Goal: Complete application form: Complete application form

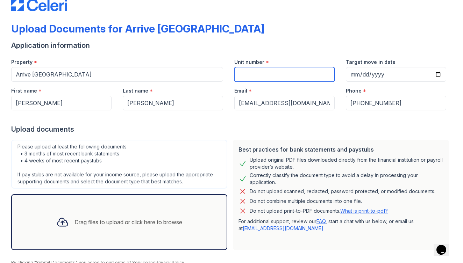
click at [249, 80] on input "Unit number" at bounding box center [284, 74] width 100 height 15
type input "522"
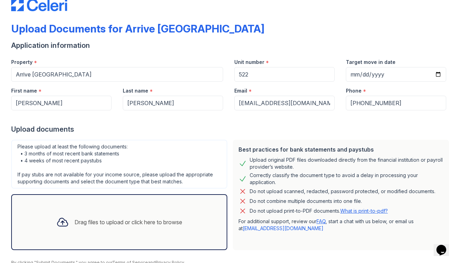
click at [225, 61] on div "Property * Arrive [GEOGRAPHIC_DATA]" at bounding box center [117, 67] width 223 height 29
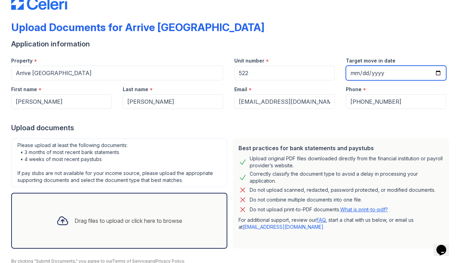
click at [366, 71] on input "Target move in date" at bounding box center [395, 73] width 100 height 15
type input "[DATE]"
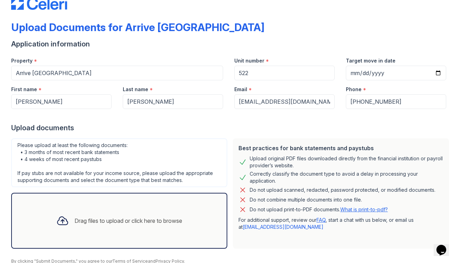
click at [303, 120] on div at bounding box center [231, 116] width 440 height 14
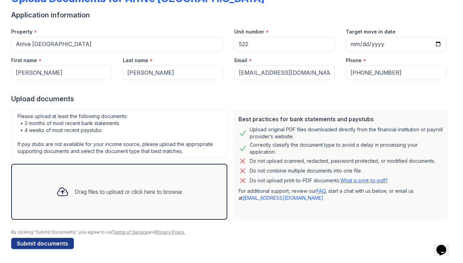
scroll to position [49, 0]
click at [96, 189] on div "Drag files to upload or click here to browse" at bounding box center [128, 192] width 108 height 8
click at [100, 189] on div "Drag files to upload or click here to browse" at bounding box center [128, 192] width 108 height 8
click at [85, 197] on div "Drag files to upload or click here to browse" at bounding box center [119, 192] width 137 height 24
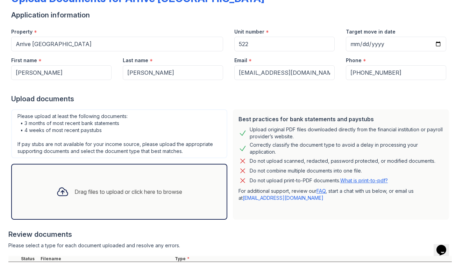
click at [116, 186] on div "Drag files to upload or click here to browse" at bounding box center [119, 192] width 137 height 24
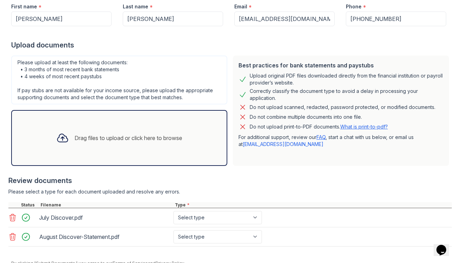
scroll to position [105, 0]
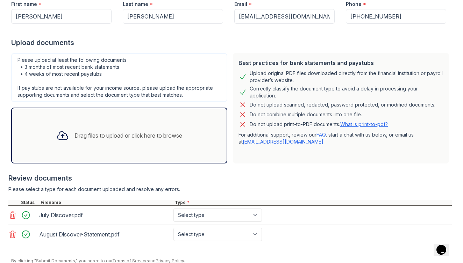
click at [111, 119] on div "Drag files to upload or click here to browse" at bounding box center [119, 136] width 216 height 56
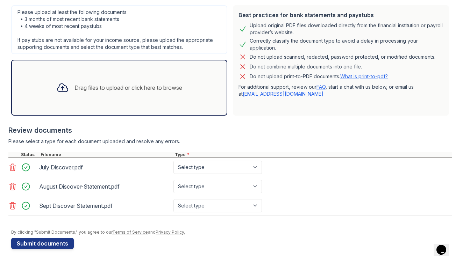
scroll to position [153, 0]
select select "bank_statement"
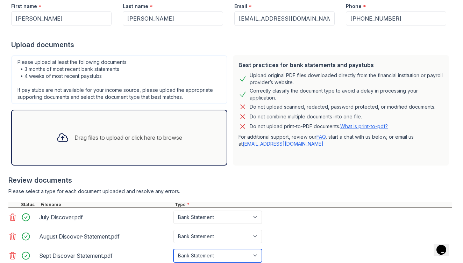
scroll to position [102, 0]
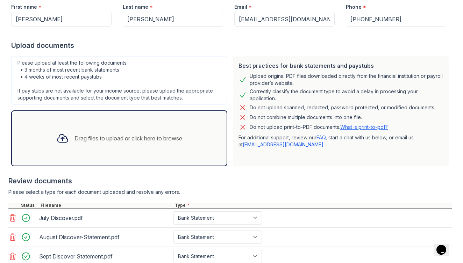
click at [100, 142] on div "Drag files to upload or click here to browse" at bounding box center [128, 138] width 108 height 8
click at [124, 149] on div "Drag files to upload or click here to browse" at bounding box center [119, 138] width 137 height 24
click at [132, 133] on div "Drag files to upload or click here to browse" at bounding box center [119, 138] width 137 height 24
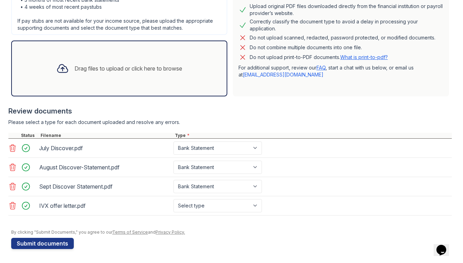
scroll to position [172, 0]
select select "offer_letter"
click at [144, 77] on div "Drag files to upload or click here to browse" at bounding box center [119, 69] width 137 height 24
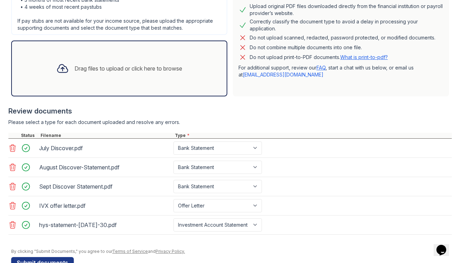
click at [275, 244] on div at bounding box center [231, 245] width 440 height 7
click at [241, 228] on select "Select type Paystub Bank Statement Offer Letter Tax Documents Benefit Award Let…" at bounding box center [217, 224] width 88 height 13
select select "bank_statement"
click at [212, 246] on div at bounding box center [231, 245] width 440 height 7
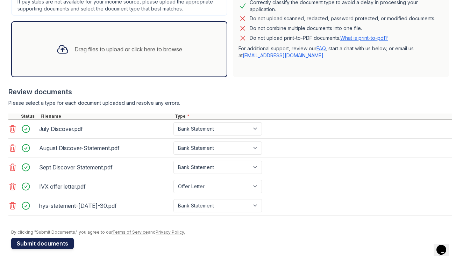
scroll to position [191, 0]
click at [45, 245] on button "Submit documents" at bounding box center [42, 243] width 63 height 11
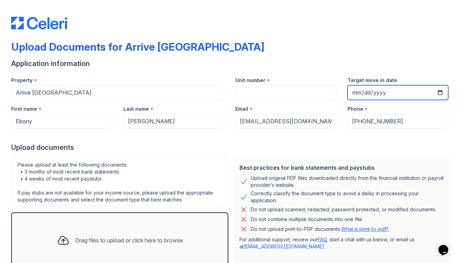
click at [372, 95] on input "Target move in date" at bounding box center [397, 92] width 101 height 15
type input "[DATE]"
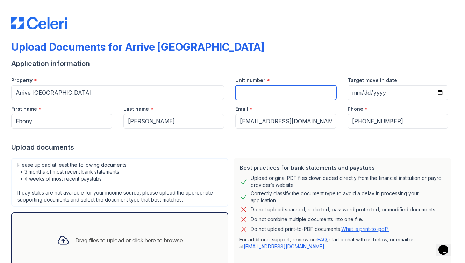
click at [301, 89] on input "Unit number" at bounding box center [285, 92] width 101 height 15
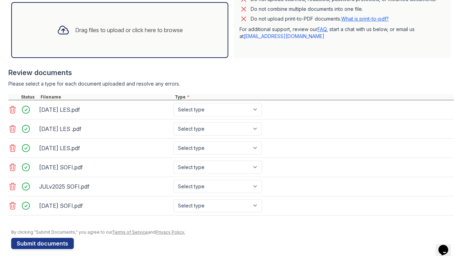
scroll to position [210, 0]
type input "522"
click at [257, 111] on select "Select type Paystub Bank Statement Offer Letter Tax Documents Benefit Award Let…" at bounding box center [217, 109] width 88 height 13
select select "paystub"
click at [256, 126] on select "Select type Paystub Bank Statement Offer Letter Tax Documents Benefit Award Let…" at bounding box center [217, 128] width 88 height 13
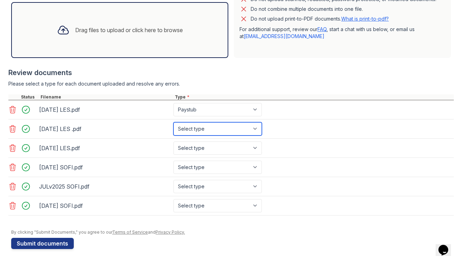
select select "paystub"
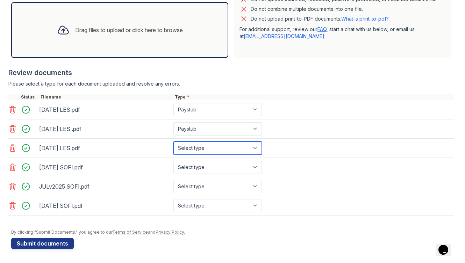
select select "paystub"
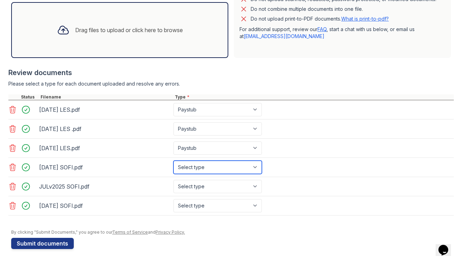
select select "bank_statement"
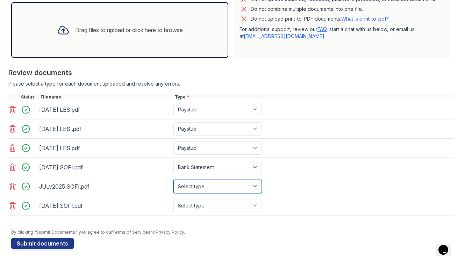
select select "bank_statement"
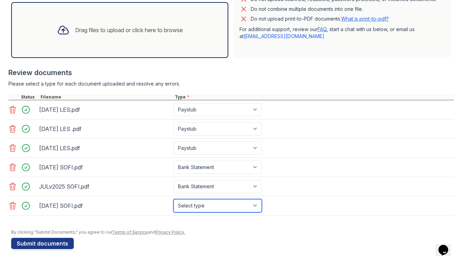
select select "bank_statement"
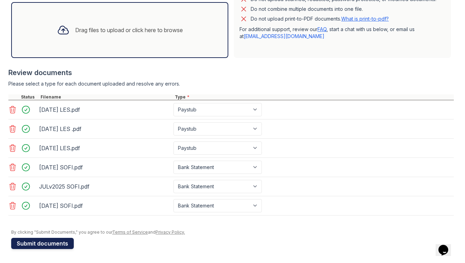
click at [48, 244] on button "Submit documents" at bounding box center [42, 243] width 63 height 11
